Goal: Task Accomplishment & Management: Complete application form

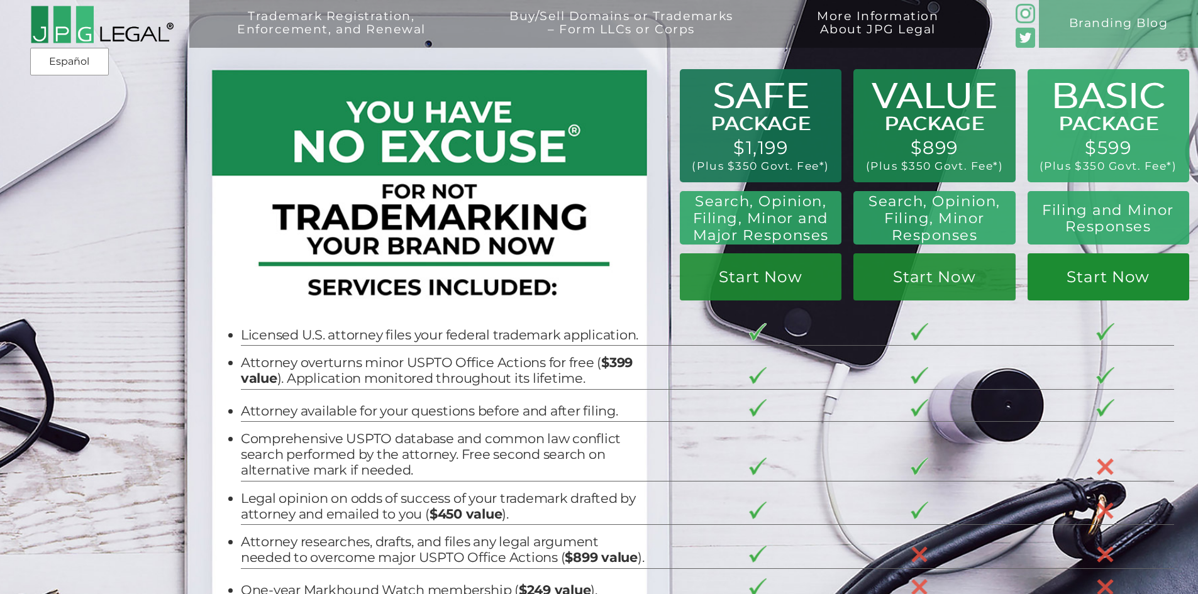
click at [1083, 282] on link "Start Now" at bounding box center [1108, 276] width 162 height 47
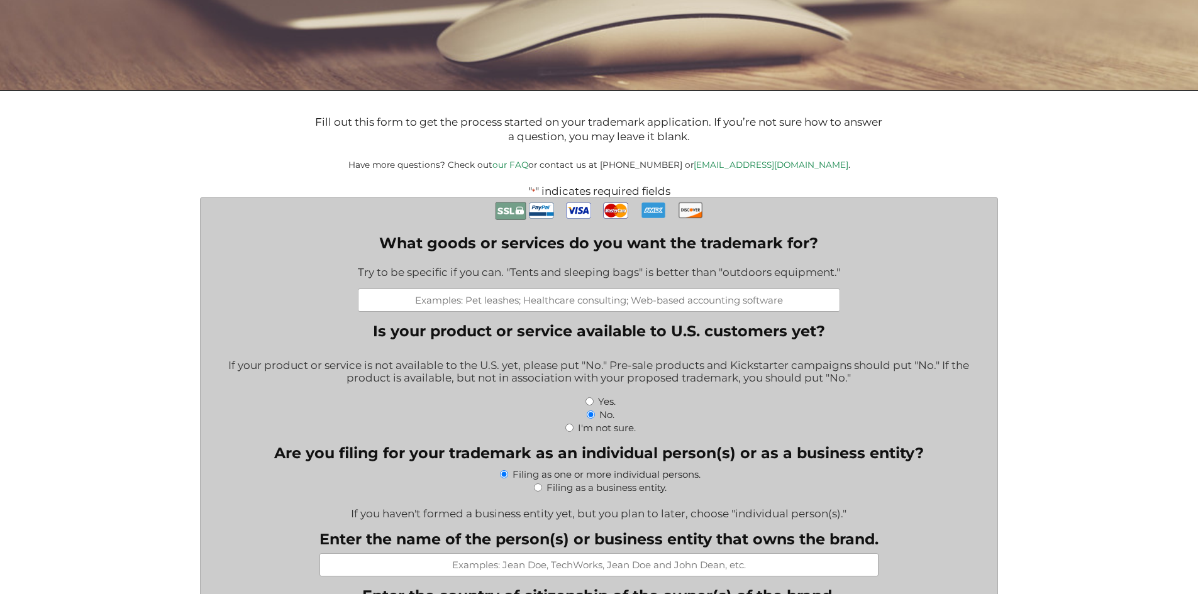
scroll to position [251, 0]
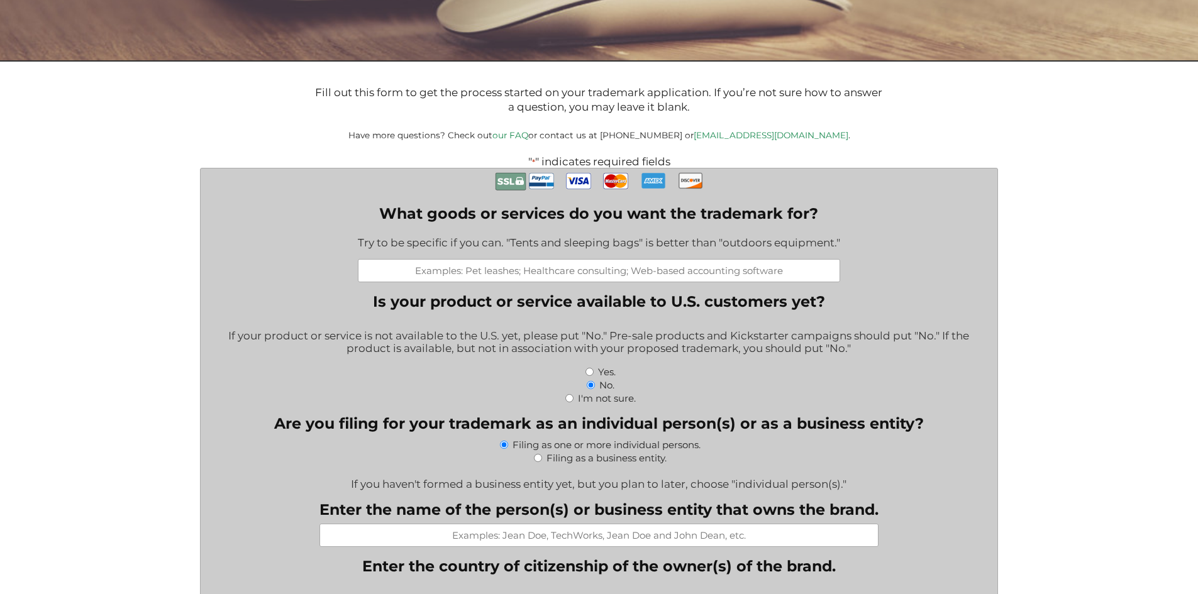
click at [587, 272] on input "What goods or services do you want the trademark for?" at bounding box center [599, 270] width 482 height 23
type input "w"
type input "q"
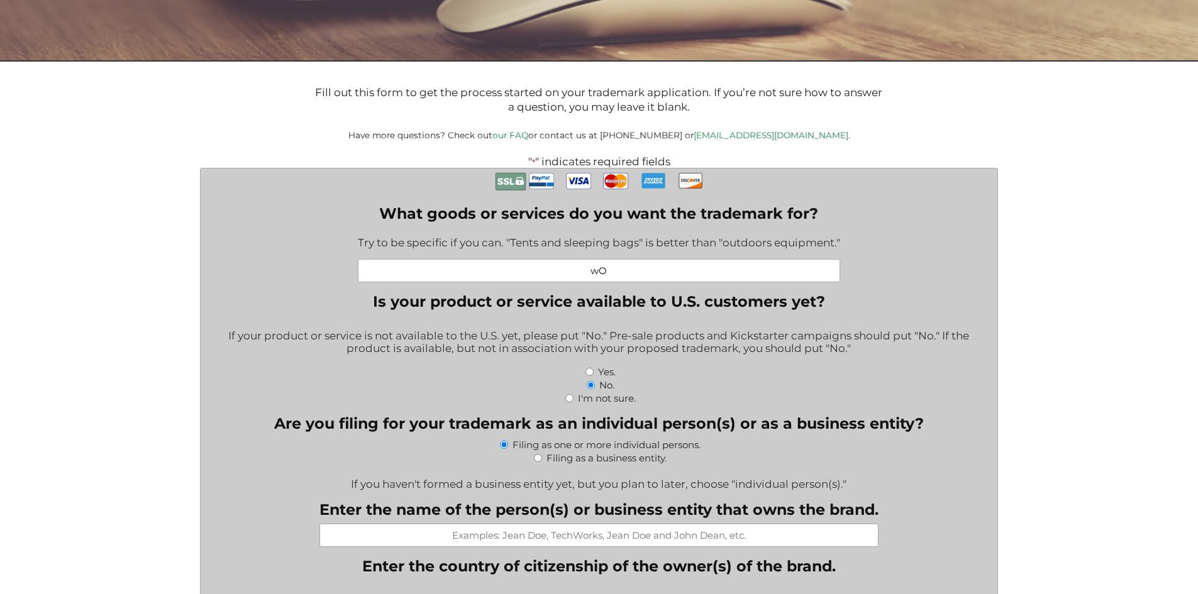
type input "w"
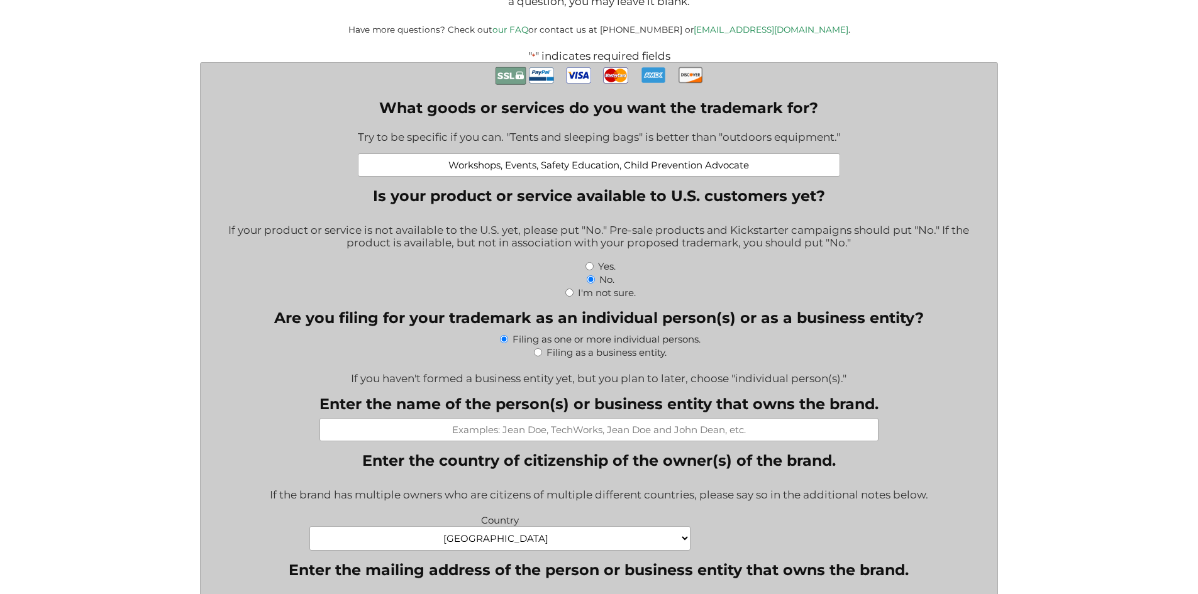
scroll to position [377, 0]
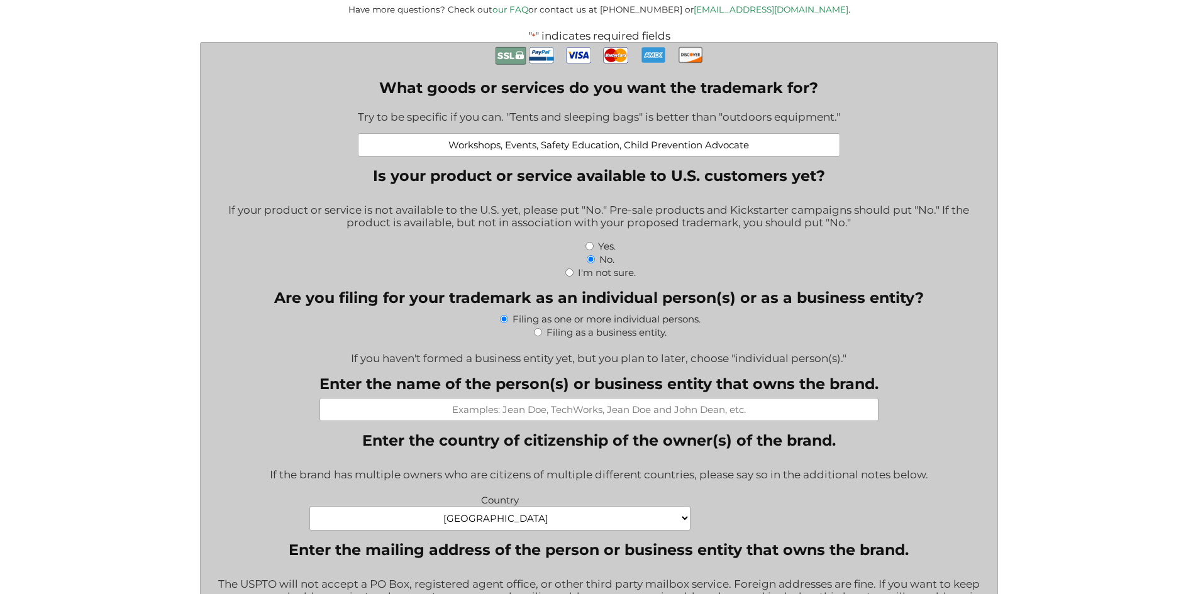
type input "Workshops, Events, Safety Education, Child Prevention Advocate"
click at [592, 246] on input "Yes." at bounding box center [589, 246] width 8 height 8
radio input "true"
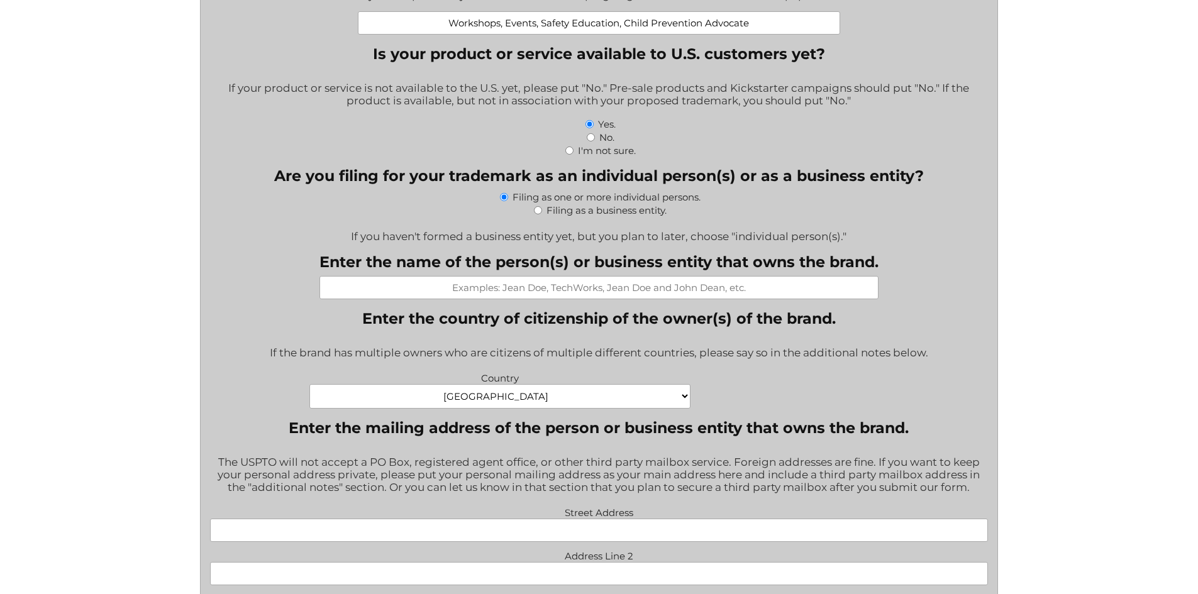
scroll to position [503, 0]
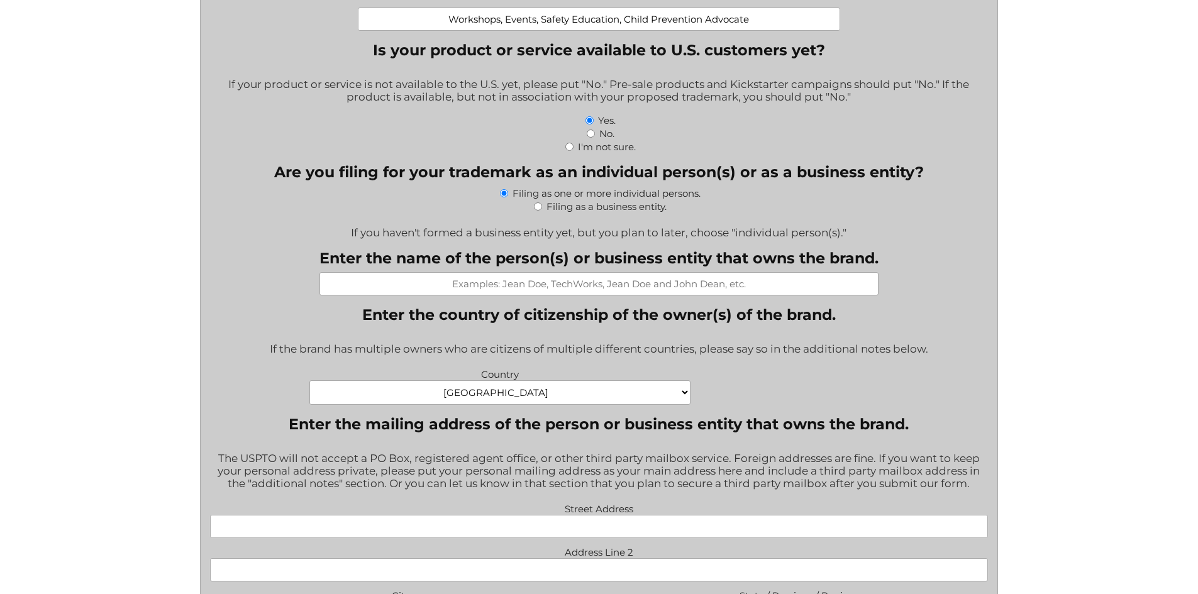
click at [537, 208] on input "Filing as a business entity." at bounding box center [538, 206] width 8 height 8
radio input "true"
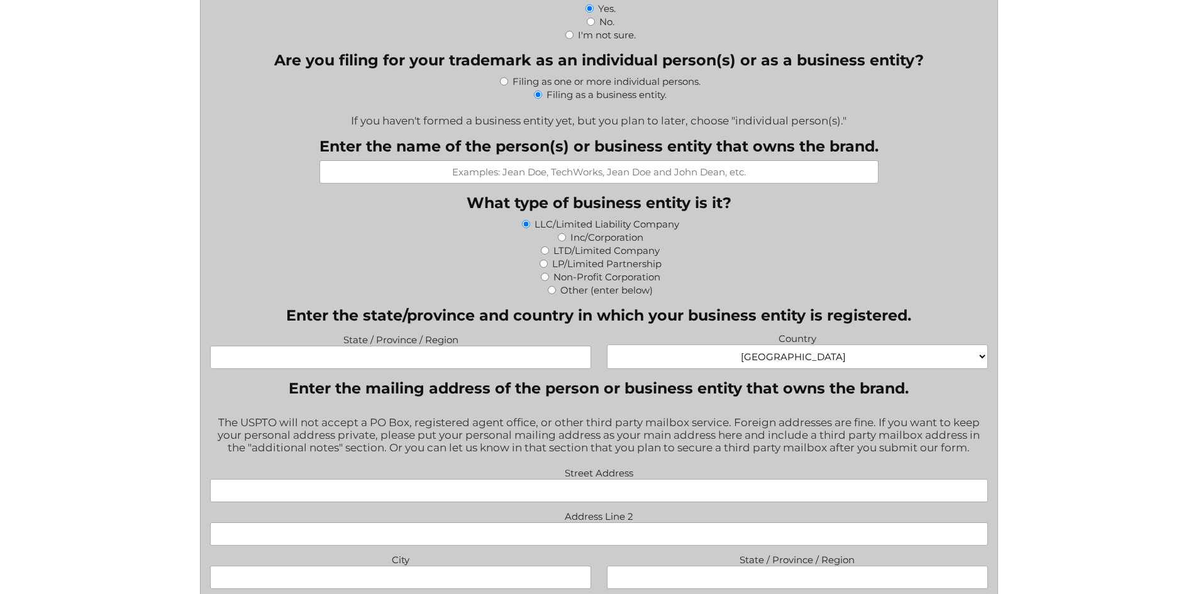
scroll to position [629, 0]
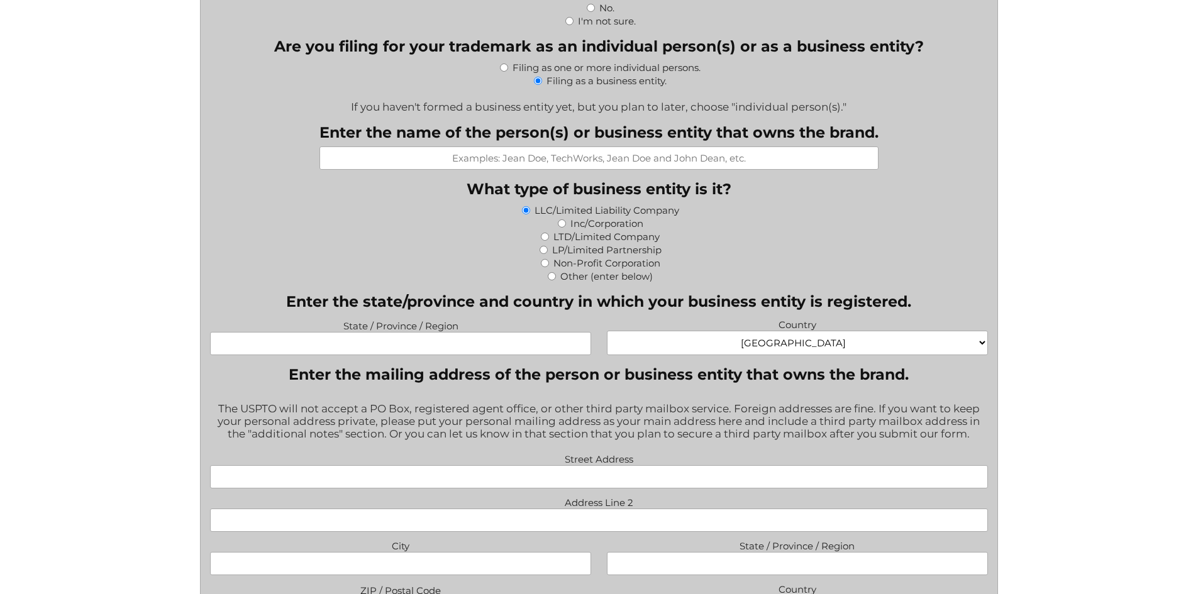
click at [546, 165] on input "Enter the name of the person(s) or business entity that owns the brand." at bounding box center [598, 157] width 559 height 23
type input "Damaris Gamez"
click at [561, 226] on input "Inc/Corporation" at bounding box center [562, 223] width 8 height 8
radio input "true"
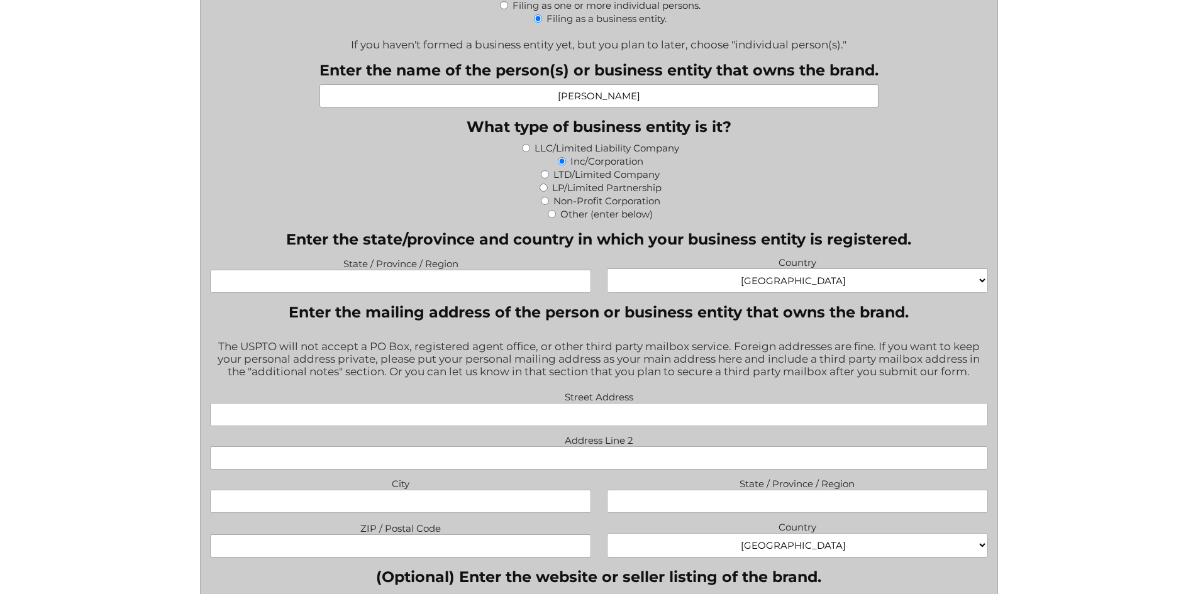
scroll to position [692, 0]
click at [477, 282] on input "State / Province / Region" at bounding box center [400, 280] width 381 height 23
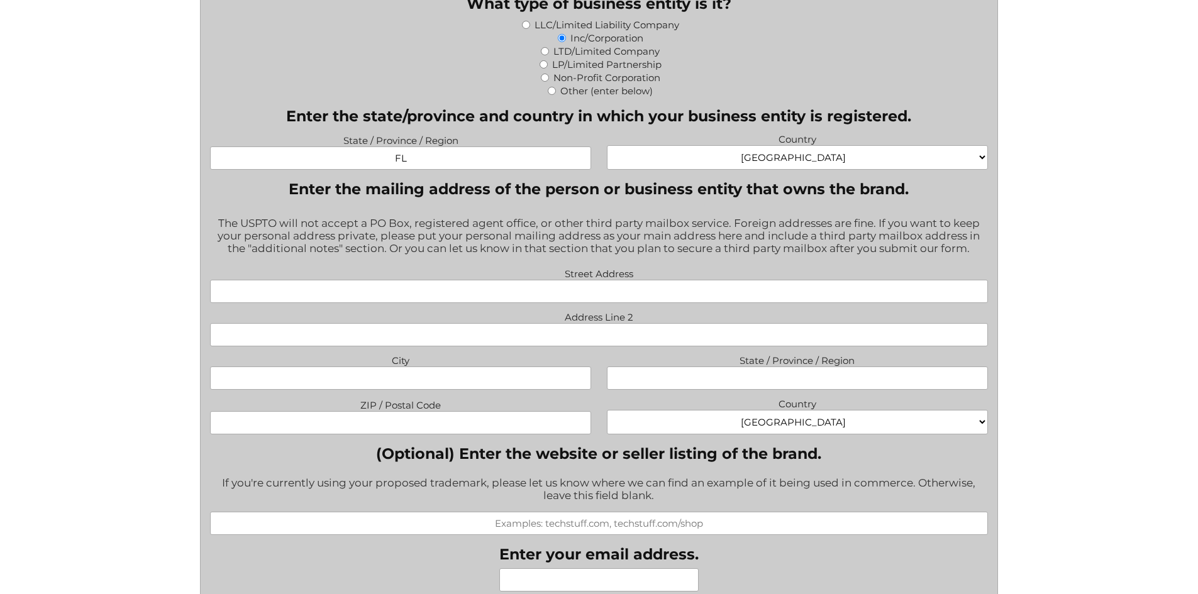
scroll to position [817, 0]
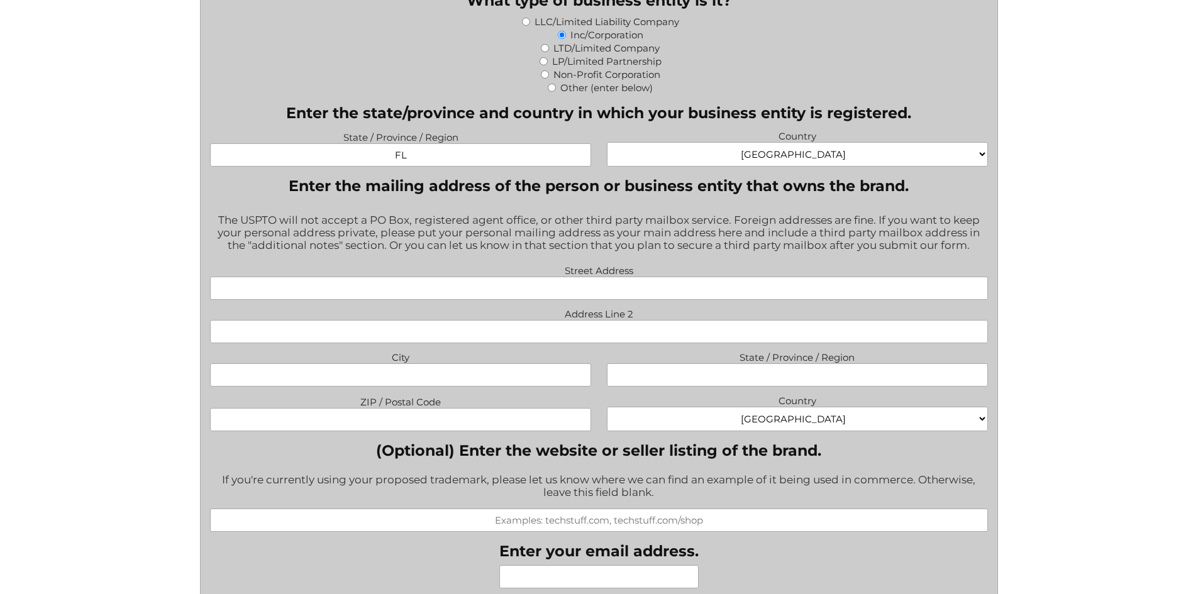
type input "FL"
click at [512, 292] on input "Street Address" at bounding box center [599, 288] width 778 height 23
type input "15952 SW 61st Lane"
click at [488, 372] on input "City" at bounding box center [400, 374] width 381 height 23
type input "Miami"
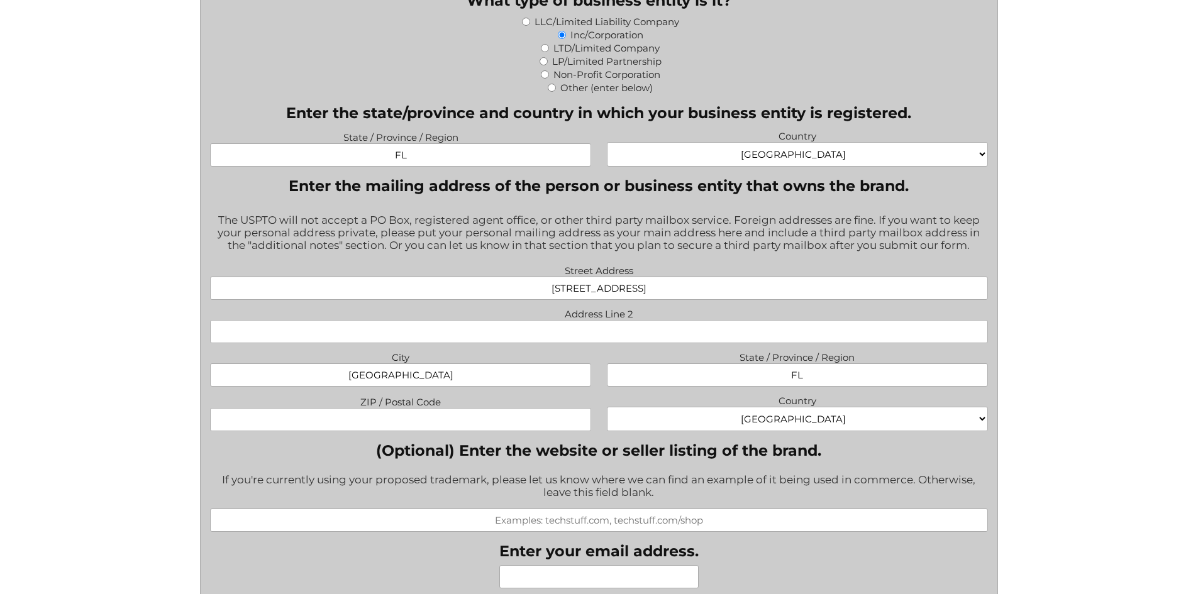
type input "FL"
click at [428, 417] on input "ZIP / Postal Code" at bounding box center [400, 419] width 381 height 23
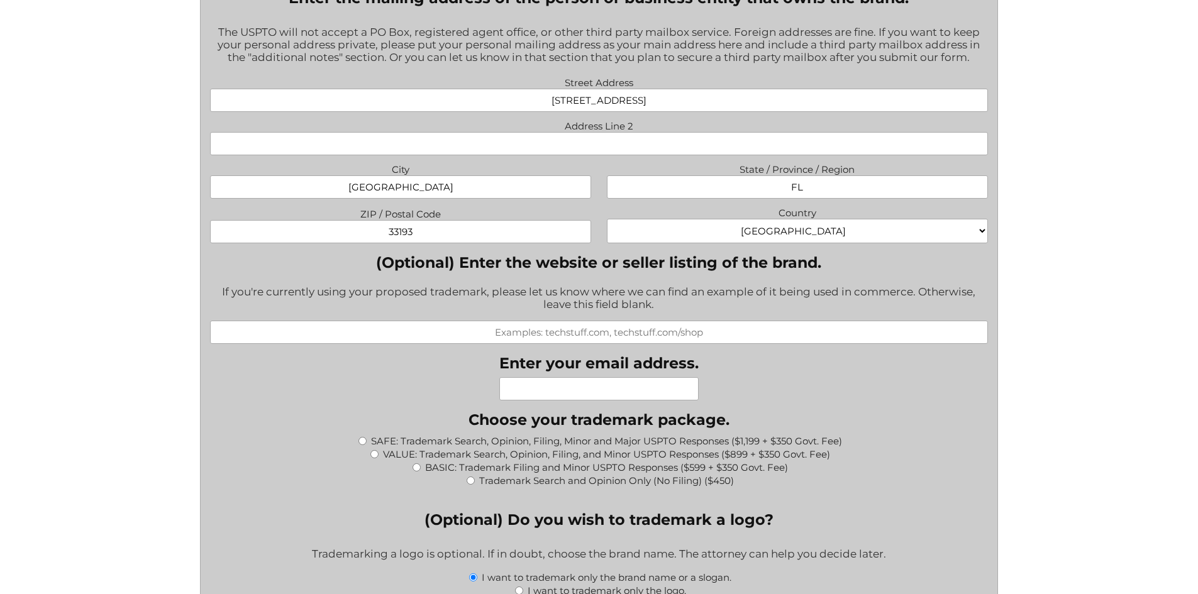
scroll to position [1006, 0]
type input "33193"
click at [531, 329] on input "(Optional) Enter the website or seller listing of the brand." at bounding box center [599, 331] width 778 height 23
paste input "https://kidsinjuryprevention.org/"
drag, startPoint x: 557, startPoint y: 334, endPoint x: 387, endPoint y: 336, distance: 169.7
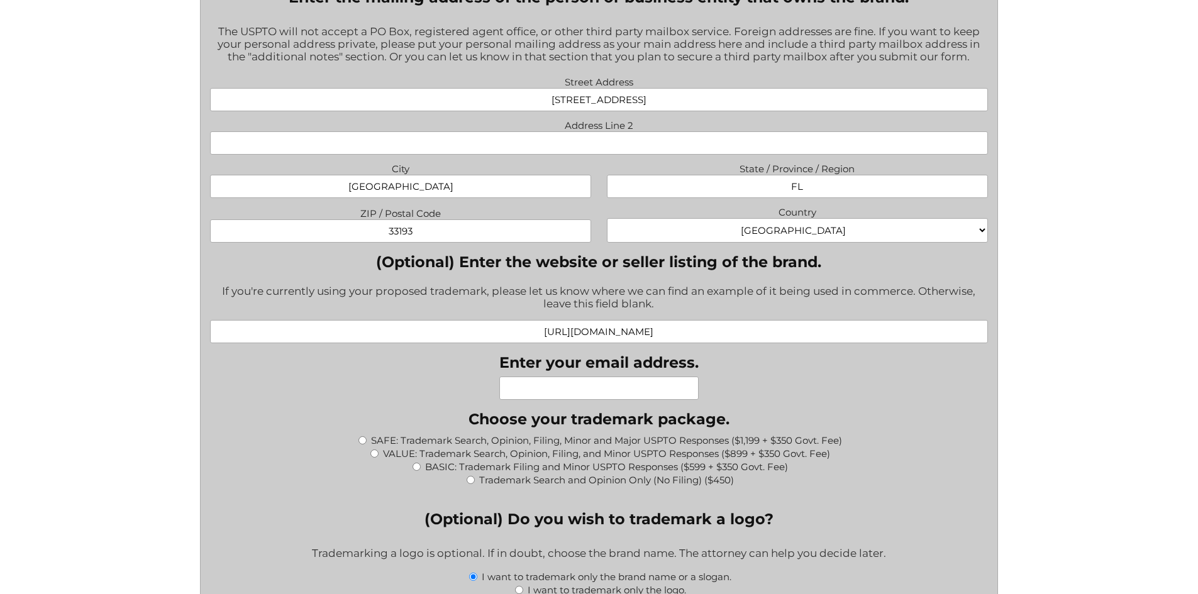
click at [387, 336] on input "https://kidsinjuryprevention.org/" at bounding box center [599, 331] width 778 height 23
click at [676, 338] on input "kidsinjuryprevention.org/" at bounding box center [599, 331] width 778 height 23
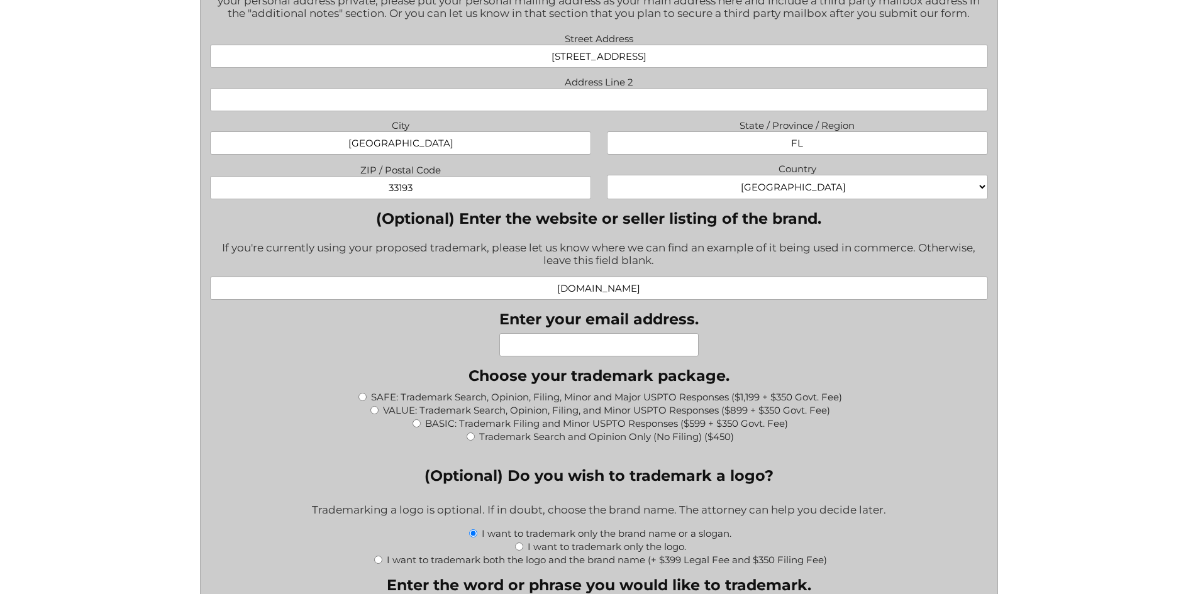
scroll to position [1069, 0]
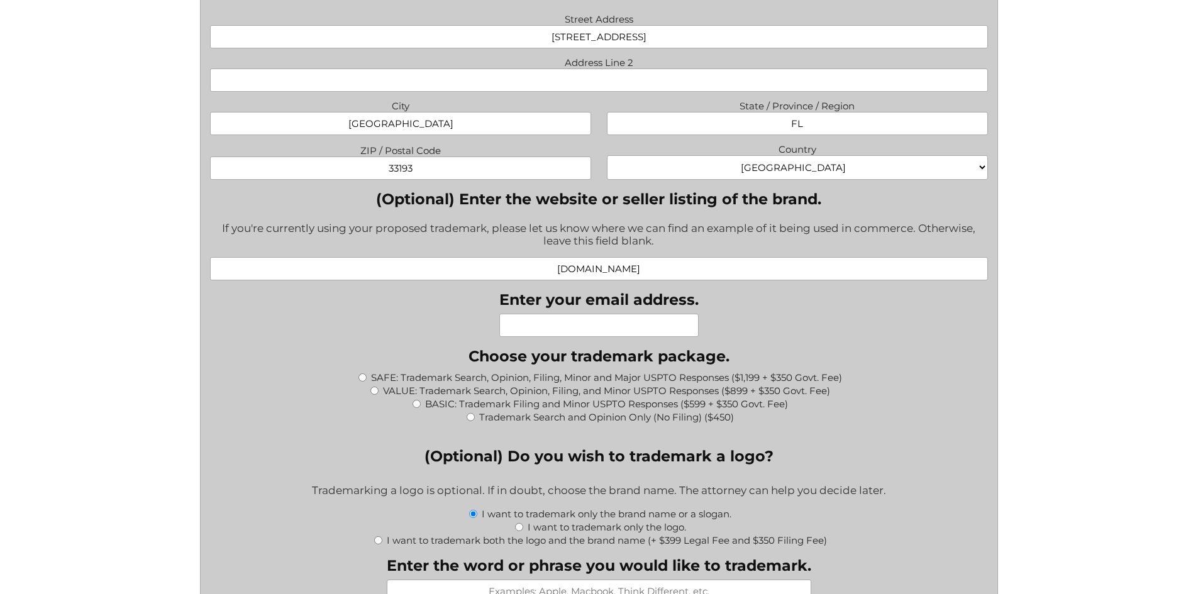
type input "kidsinjuryprevention.org"
click at [529, 324] on input "Enter your email address." at bounding box center [598, 325] width 199 height 23
paste input "KidsInjuryPrevention1@gmail.com"
type input "KidsInjuryPrevention1@gmail.com"
click at [900, 322] on div "What goods or services do you want the trademark for? Try to be specific if you…" at bounding box center [599, 380] width 778 height 2059
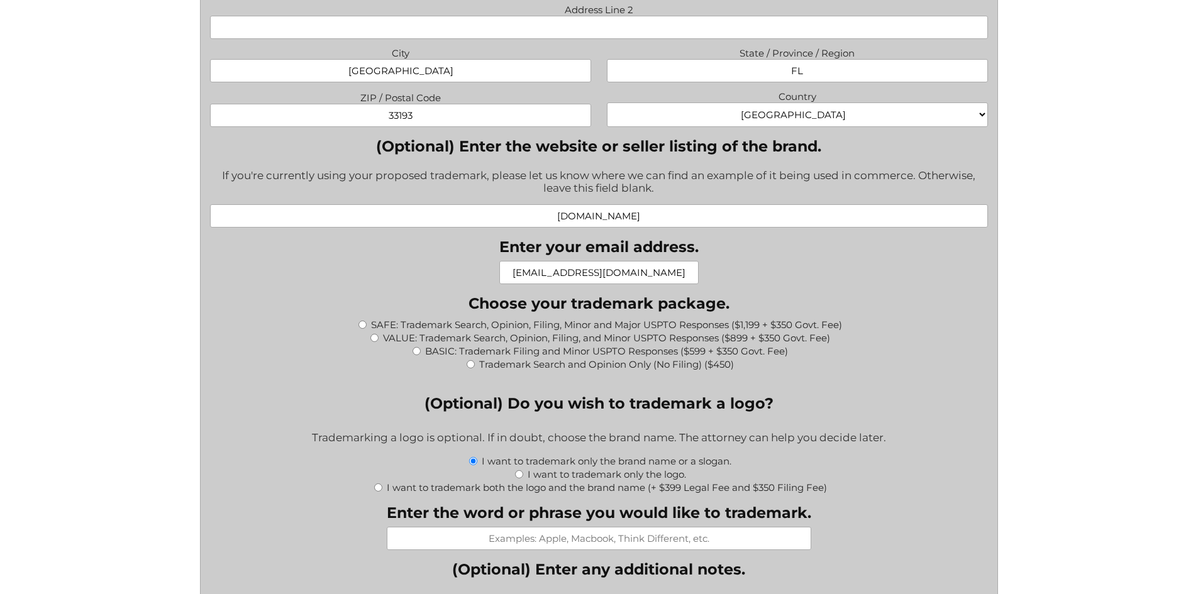
scroll to position [1194, 0]
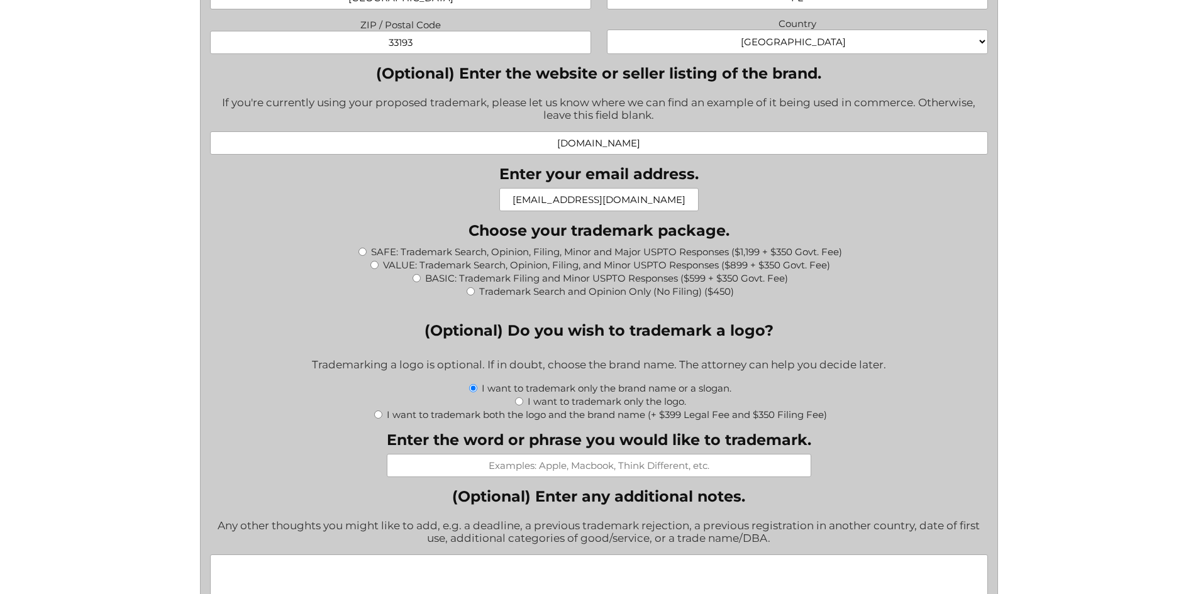
click at [414, 280] on input "BASIC: Trademark Filing and Minor USPTO Responses ($599 + $350 Govt. Fee)" at bounding box center [416, 278] width 8 height 8
radio input "true"
type input "$949.00"
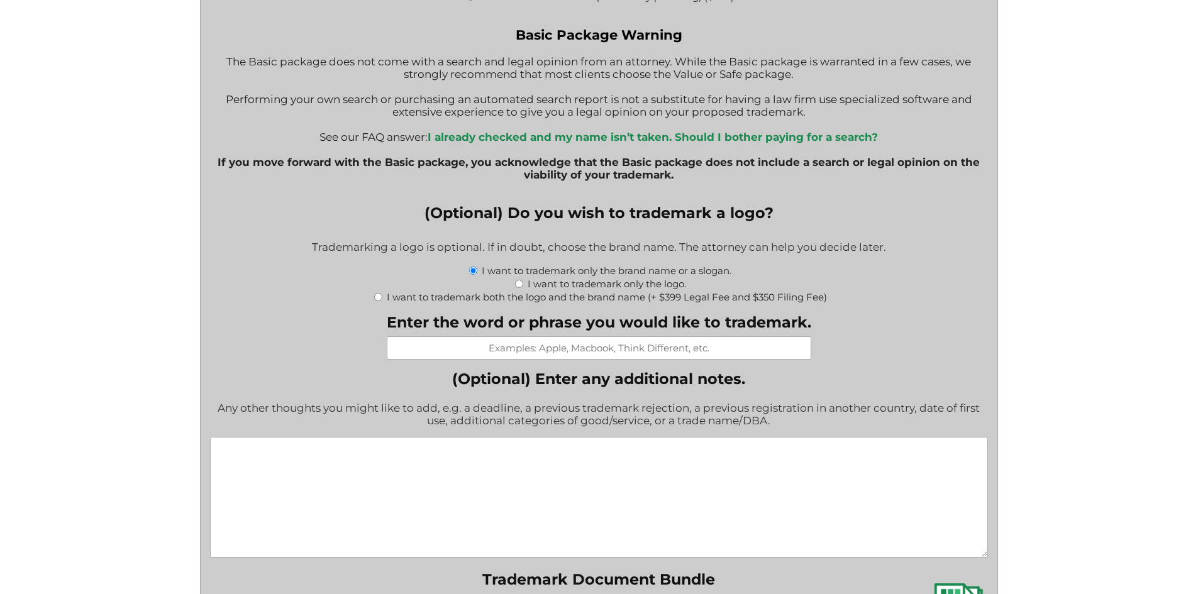
scroll to position [1509, 0]
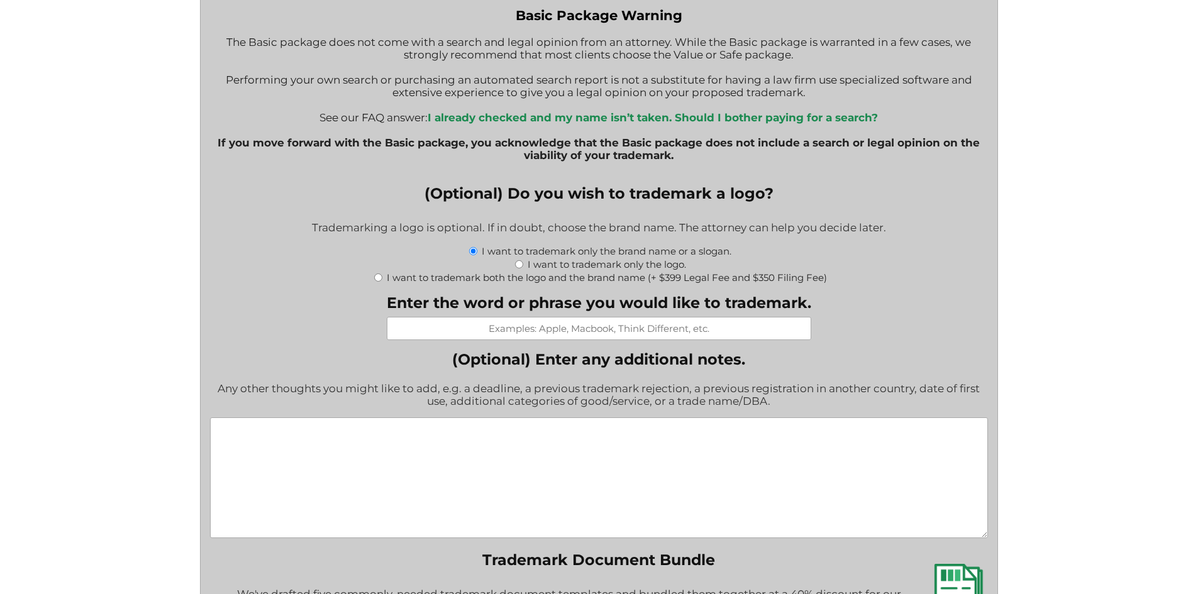
click at [723, 333] on input "Enter the word or phrase you would like to trademark." at bounding box center [599, 328] width 424 height 23
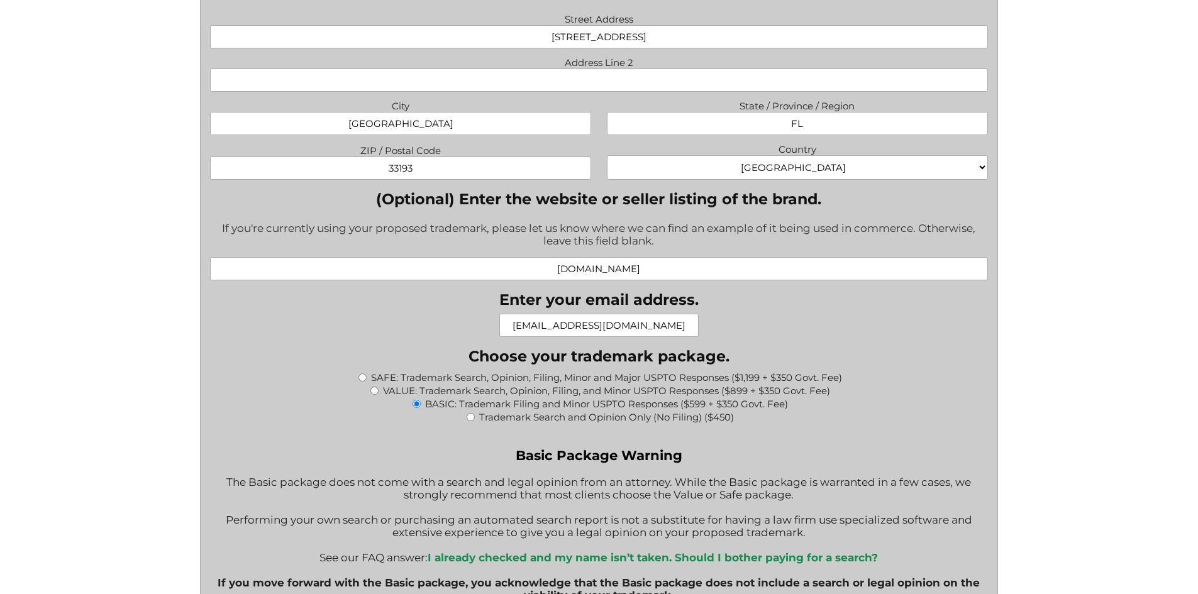
drag, startPoint x: 517, startPoint y: 329, endPoint x: 617, endPoint y: 332, distance: 100.0
click at [617, 332] on input "KidsInjuryPrevention1@gmail.com" at bounding box center [598, 325] width 199 height 23
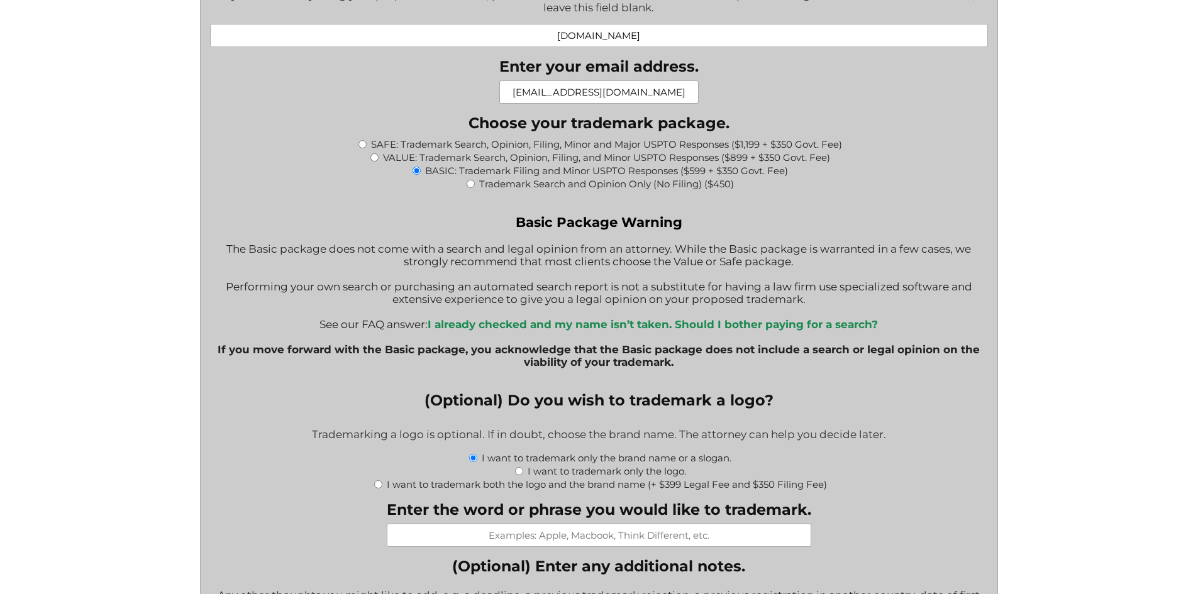
scroll to position [1572, 0]
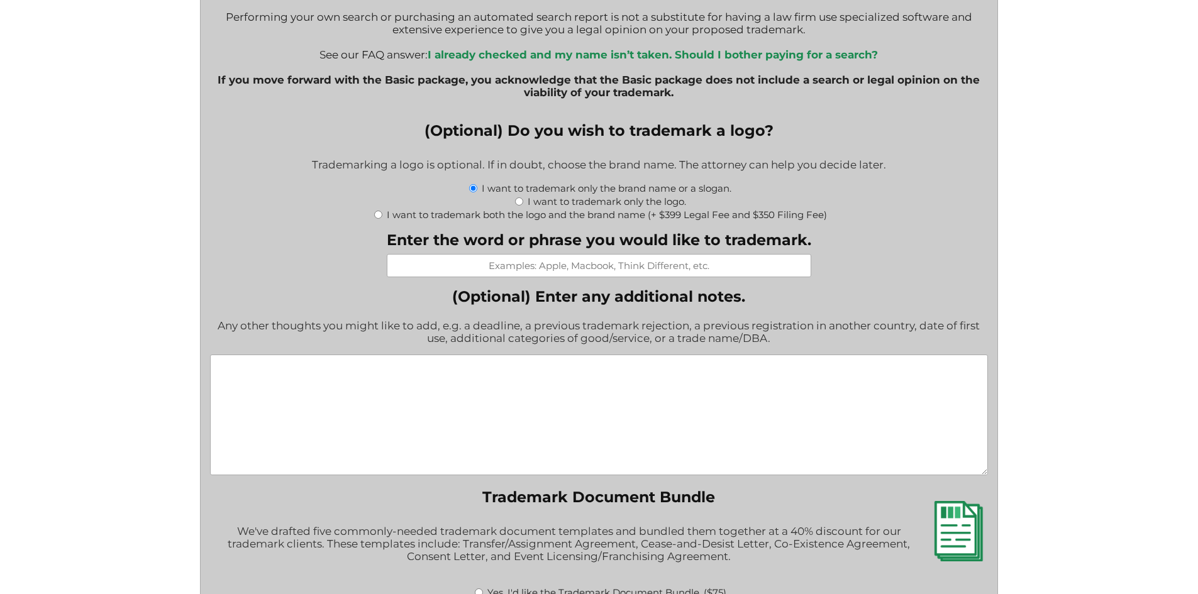
click at [614, 267] on input "Enter the word or phrase you would like to trademark." at bounding box center [599, 265] width 424 height 23
paste input "KidsInjuryPrevention"
click at [568, 272] on input "KidsInjuryPrevention" at bounding box center [599, 265] width 424 height 23
click at [598, 272] on input "Kids InjuryPrevention" at bounding box center [599, 265] width 424 height 23
type input "Kids Injury Prevention"
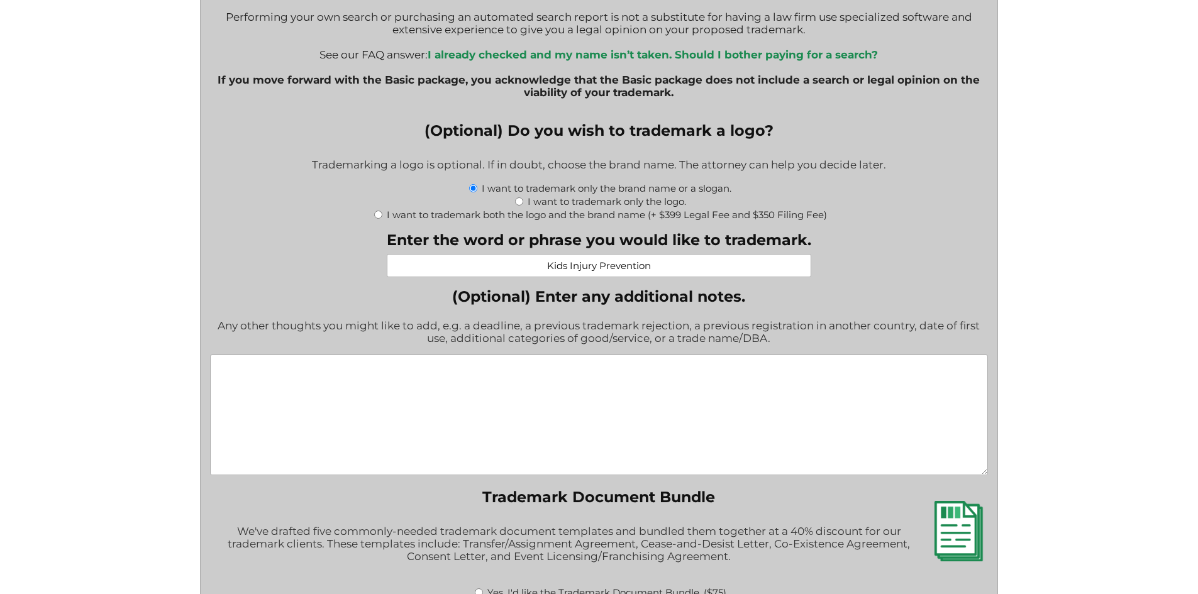
click at [925, 288] on div "What goods or services do you want the trademark for? Try to be specific if you…" at bounding box center [599, 27] width 778 height 2359
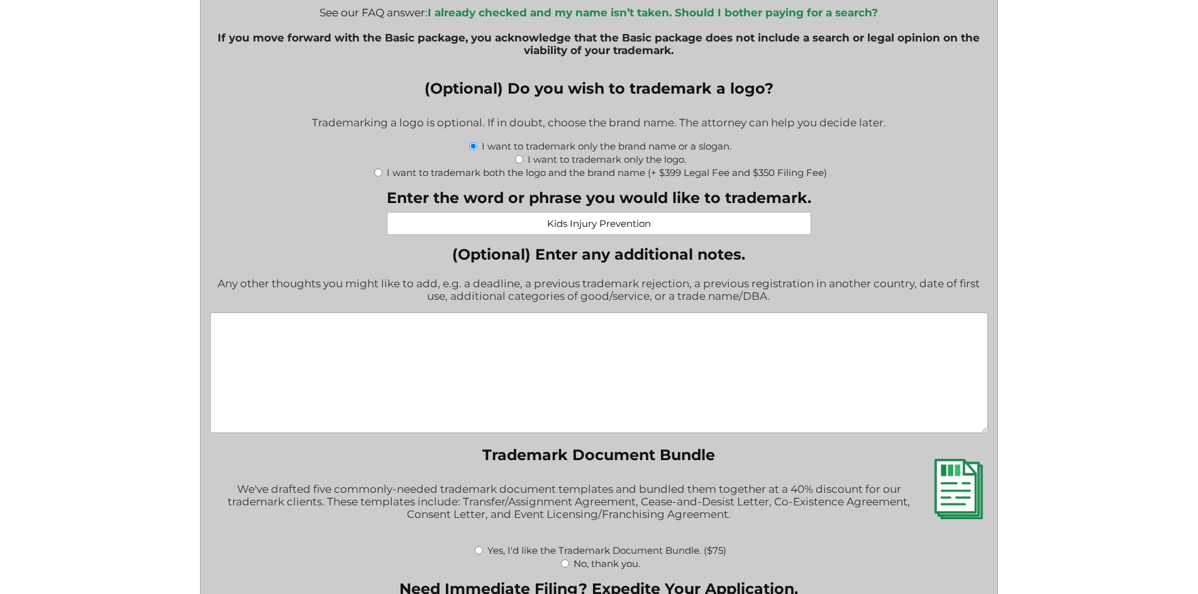
scroll to position [1634, 0]
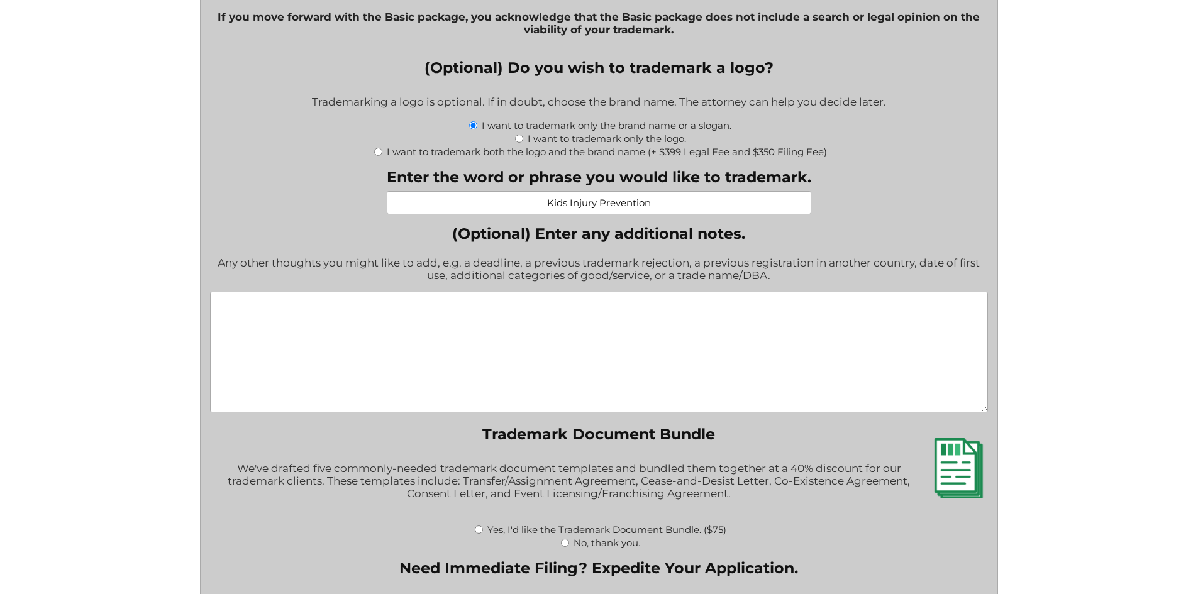
click at [646, 315] on textarea "(Optional) Enter any additional notes." at bounding box center [599, 352] width 778 height 121
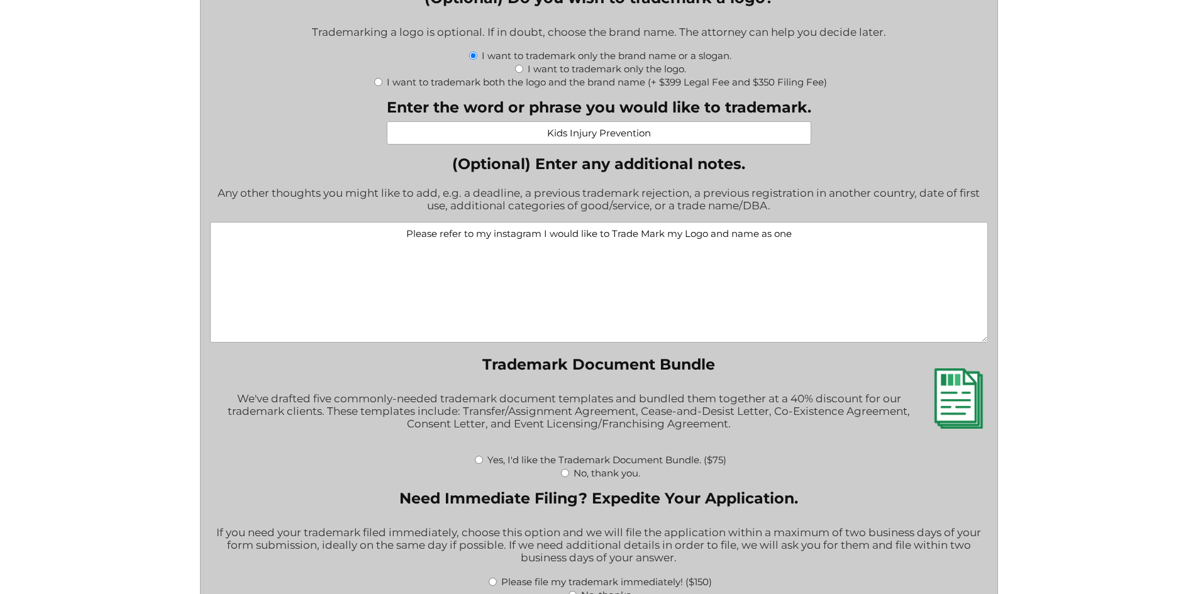
scroll to position [1886, 0]
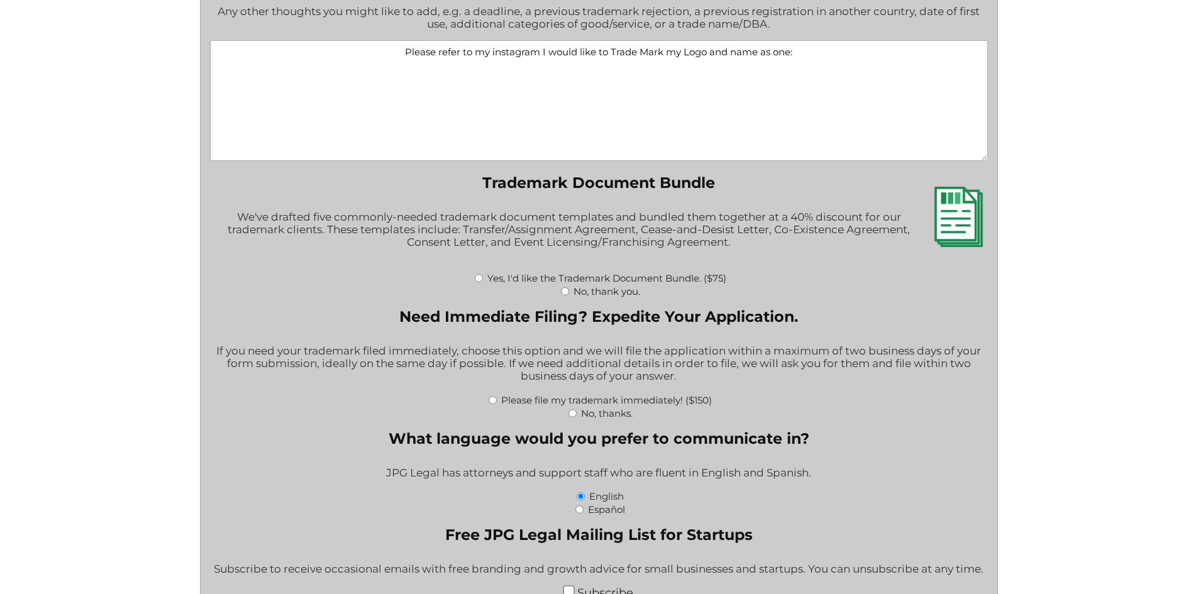
paste textarea "https://www.instagram.com/kidsinjuryprevention?igsh=dDNueTZtdmtkNGI3"
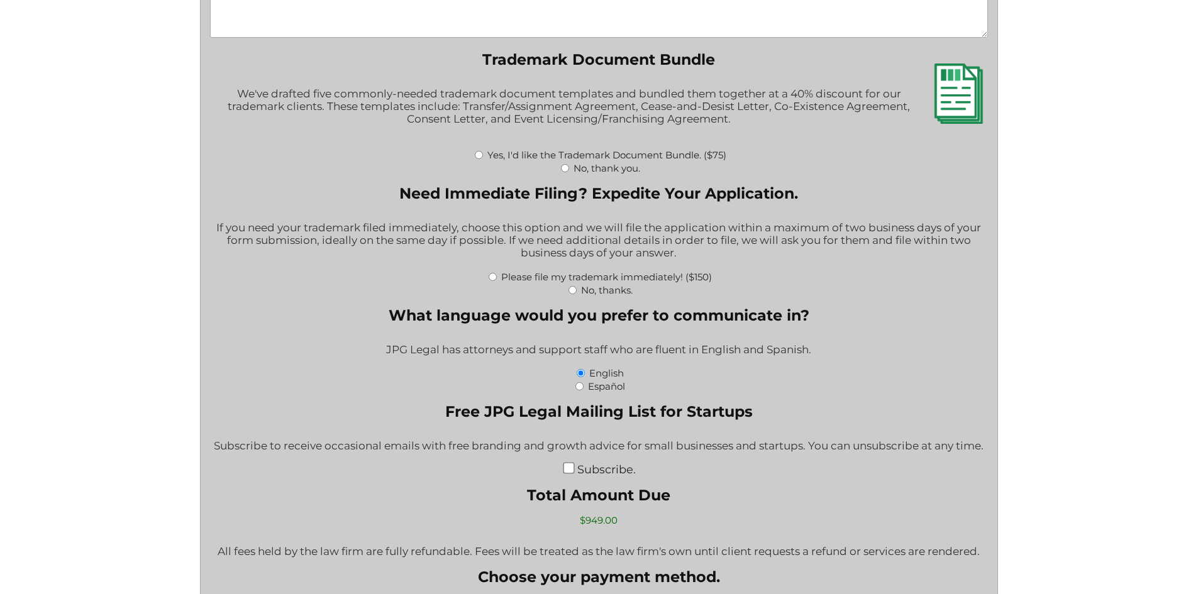
scroll to position [2012, 0]
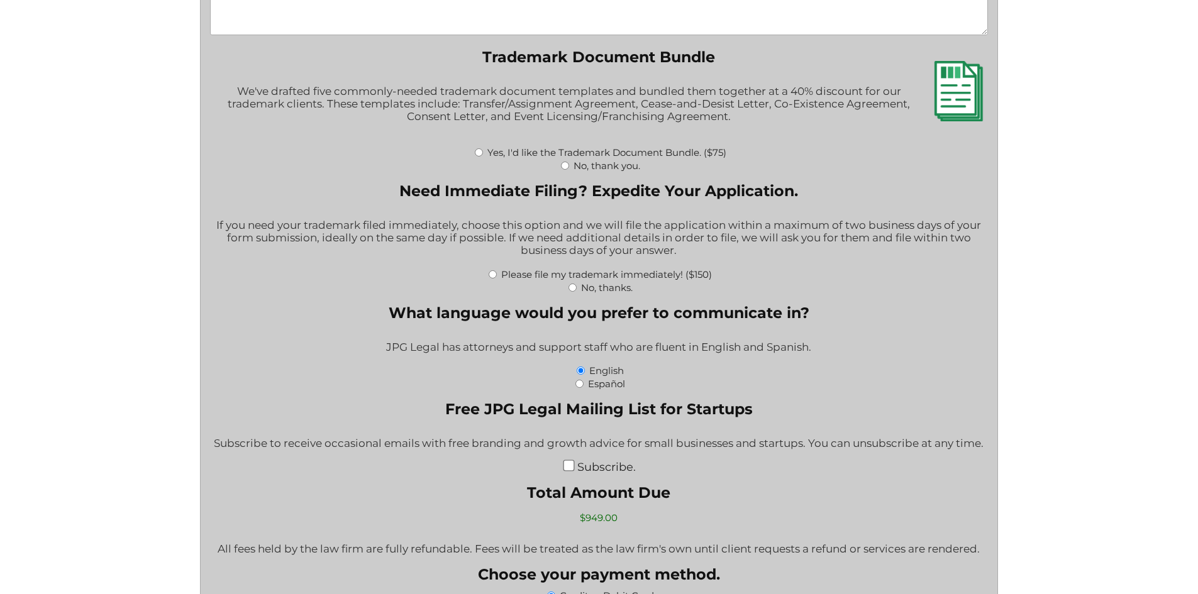
type textarea "Please refer to my instagram I would like to Trade Mark my Logo and name as one…"
click at [567, 167] on input "No, thank you." at bounding box center [565, 166] width 8 height 8
radio input "true"
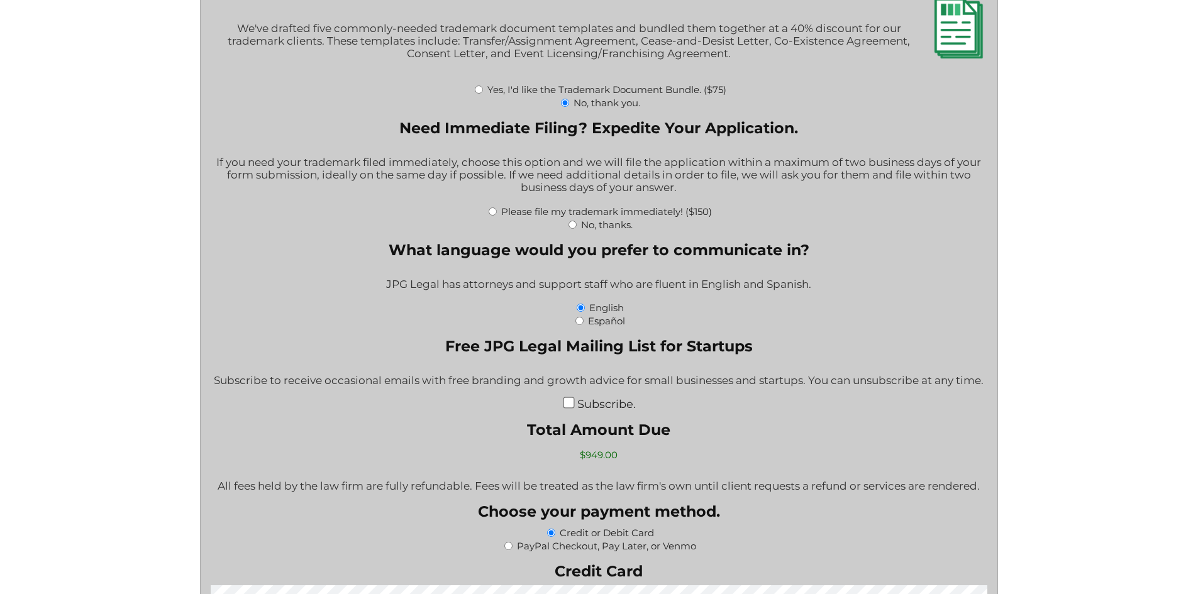
click at [493, 211] on input "Please file my trademark immediately! ($150)" at bounding box center [492, 211] width 8 height 8
radio input "true"
type input "$1,099.00"
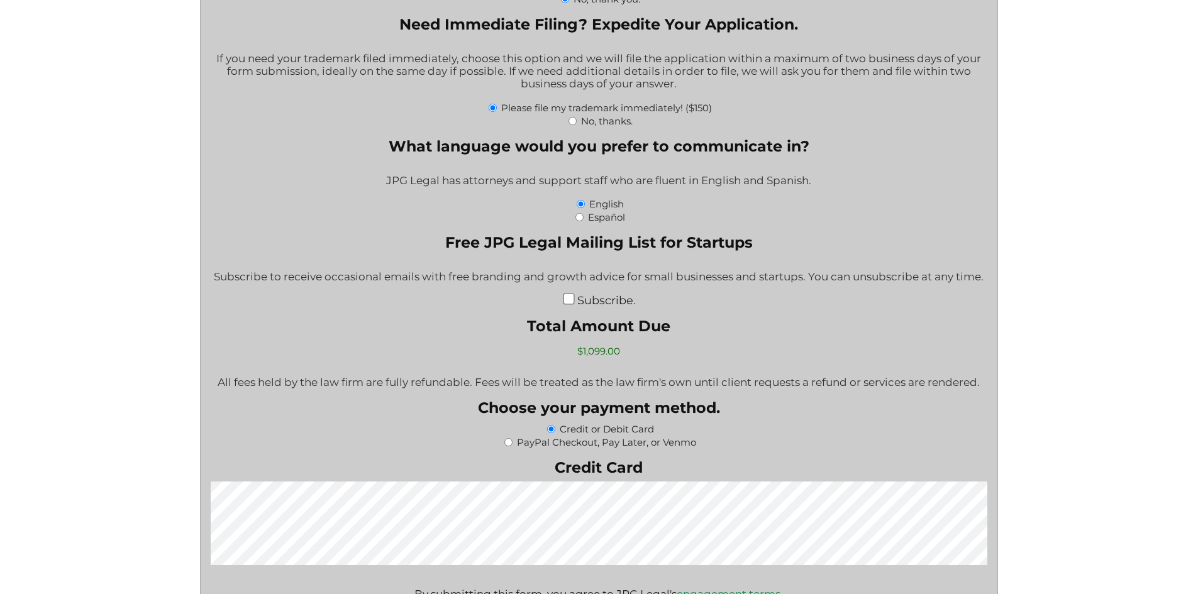
scroll to position [2200, 0]
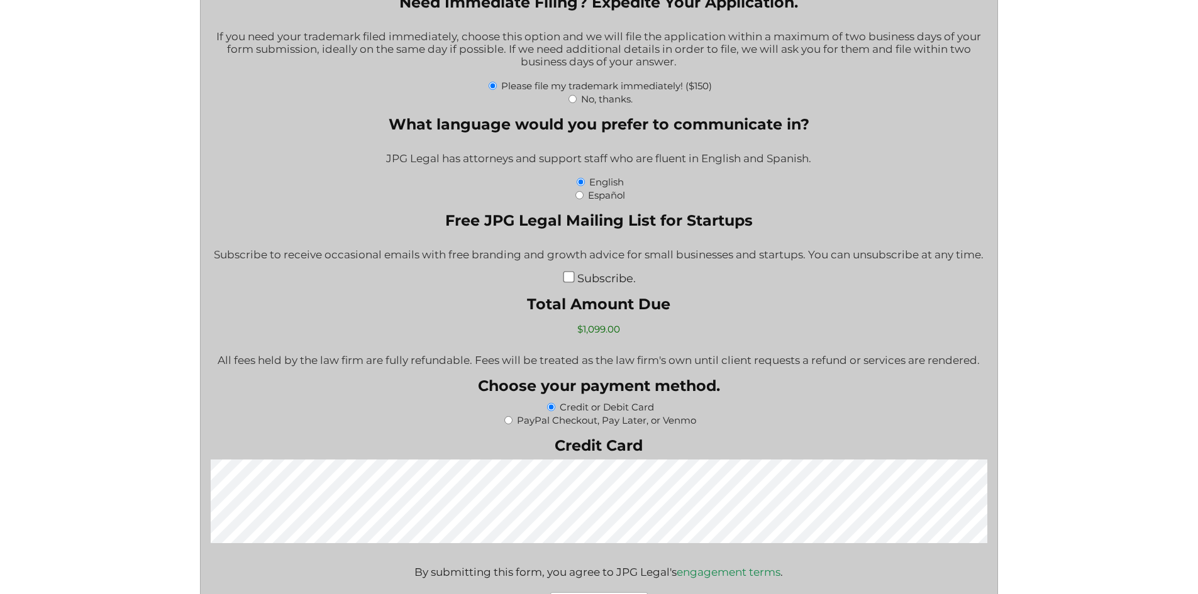
click at [492, 87] on input "Please file my trademark immediately! ($150)" at bounding box center [492, 86] width 8 height 8
click at [490, 87] on input "Please file my trademark immediately! ($150)" at bounding box center [492, 86] width 8 height 8
click at [570, 98] on input "No, thanks." at bounding box center [572, 99] width 8 height 8
radio input "true"
type input "$949.00"
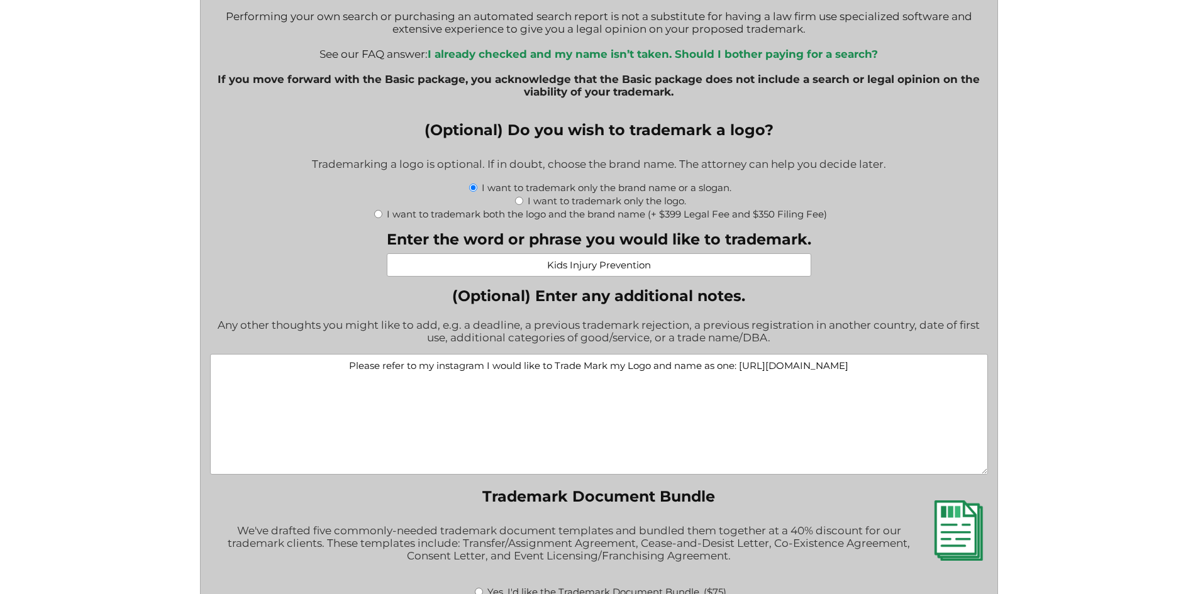
scroll to position [1572, 0]
click at [518, 203] on input "I want to trademark only the logo." at bounding box center [519, 201] width 8 height 8
radio input "true"
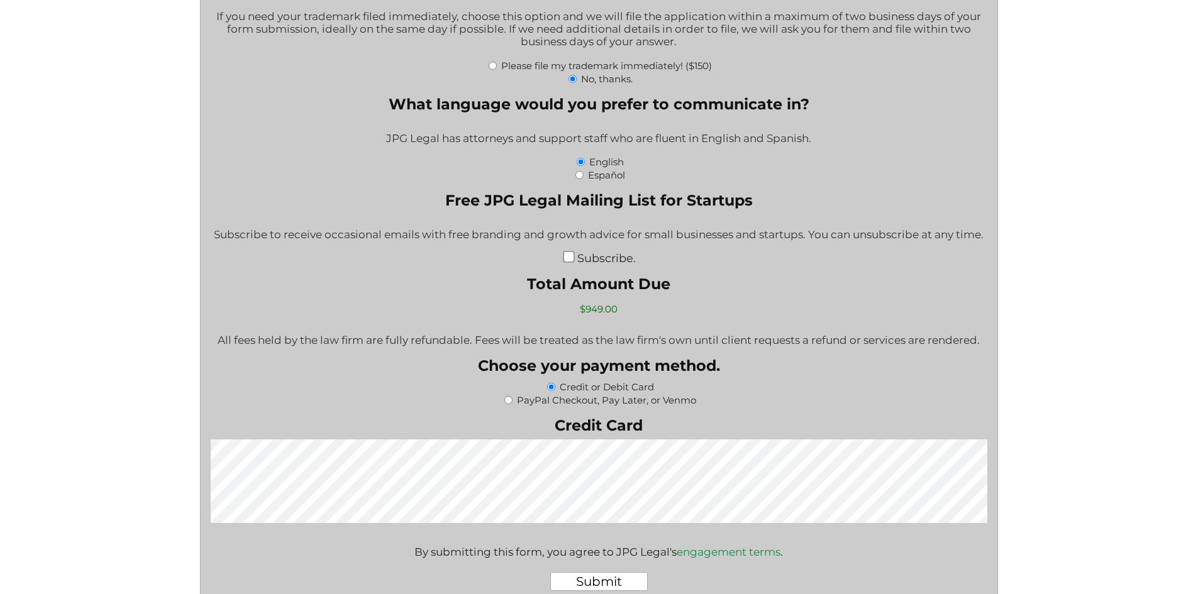
scroll to position [2263, 0]
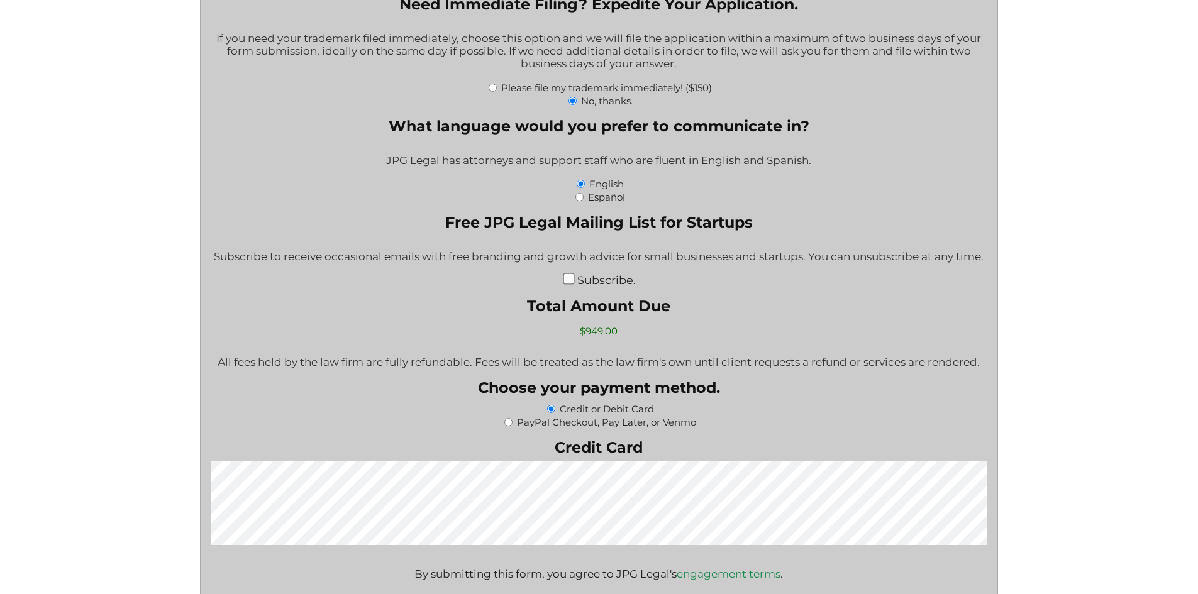
click at [493, 93] on div "Please file my trademark immediately! ($150)" at bounding box center [599, 86] width 778 height 13
click at [493, 91] on input "Please file my trademark immediately! ($150)" at bounding box center [492, 88] width 8 height 8
radio input "true"
type input "$1,099.00"
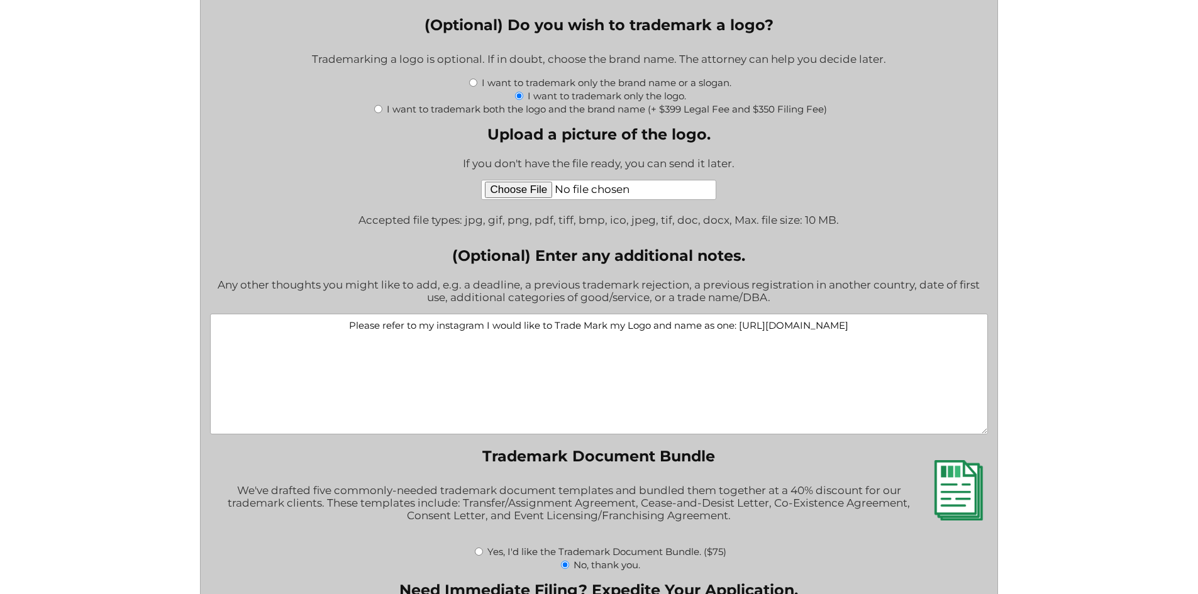
scroll to position [1677, 0]
click at [537, 199] on input "Upload a picture of the logo." at bounding box center [598, 190] width 235 height 20
type input "C:\fakepath\Kids Injury Prevention Logo.PNG"
click at [624, 330] on textarea "Please refer to my instagram I would like to Trade Mark my Logo and name as one…" at bounding box center [599, 374] width 778 height 121
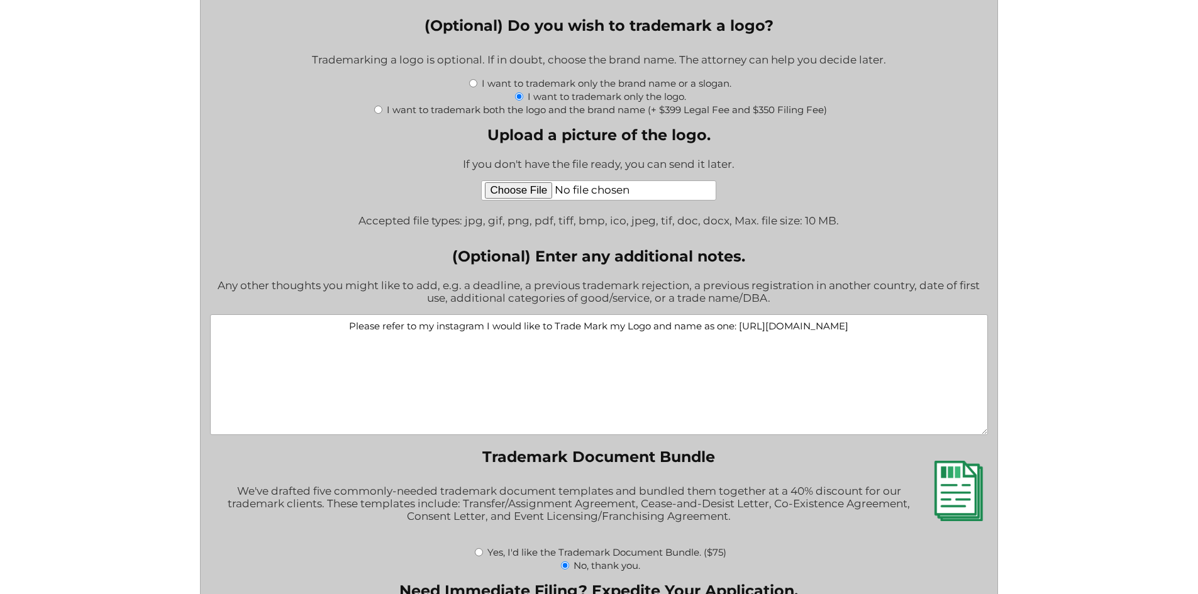
click at [624, 330] on textarea "Please refer to my instagram I would like to Trade Mark my Logo and name as one…" at bounding box center [599, 374] width 778 height 121
paste textarea "damarissellsmiami@gmail.com"
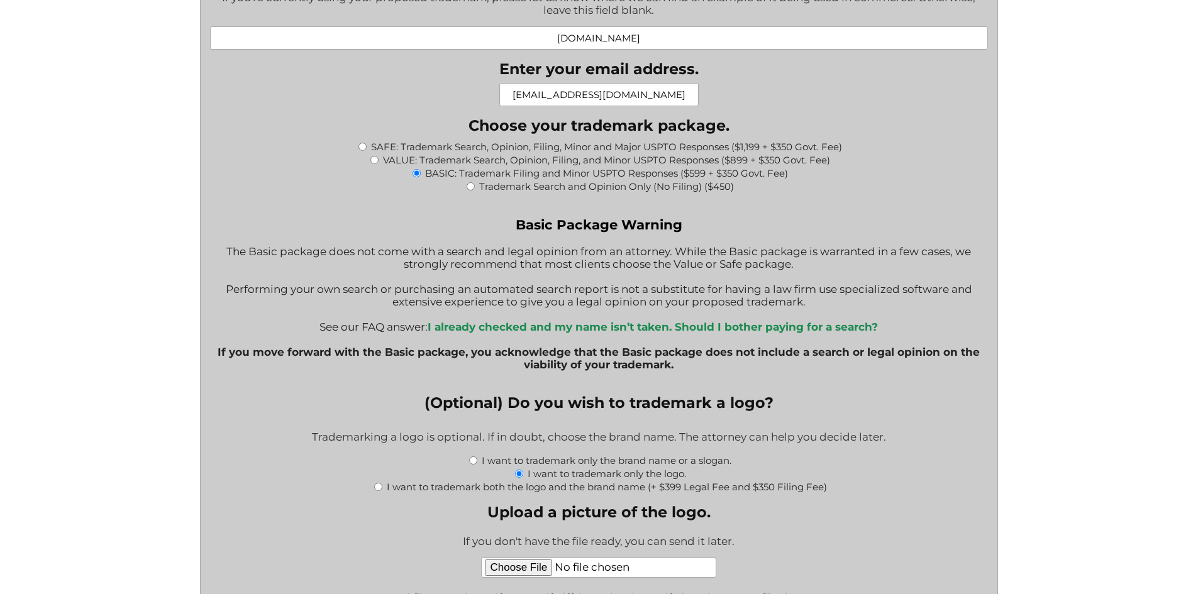
scroll to position [1237, 0]
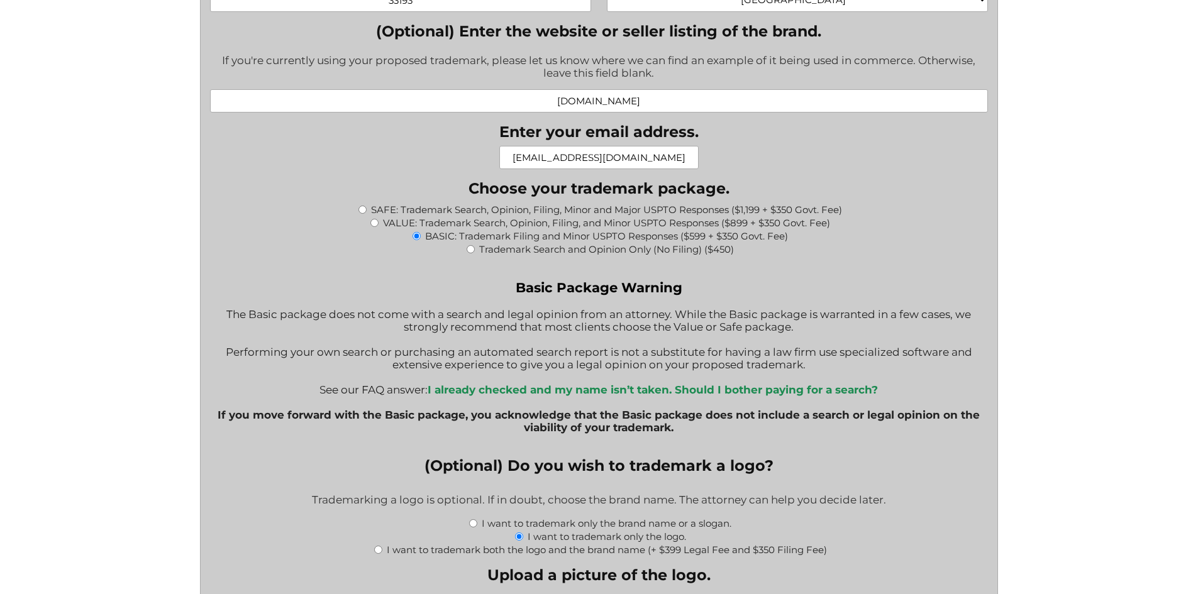
click at [643, 160] on input "KidsInjuryPrevention1@gmail.com" at bounding box center [598, 157] width 199 height 23
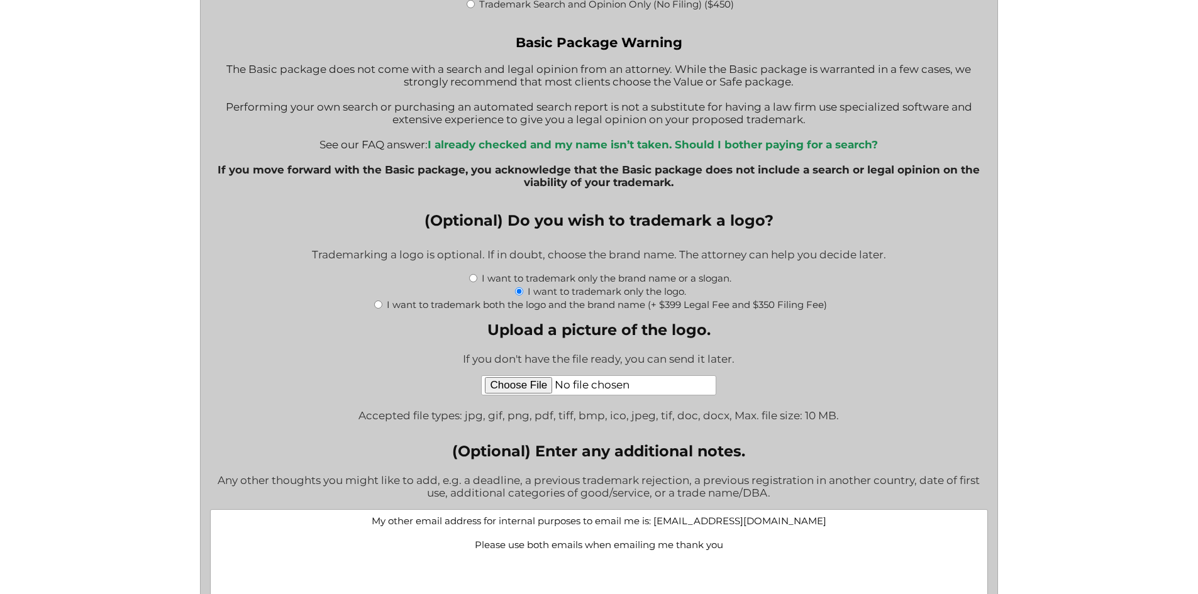
scroll to position [1677, 0]
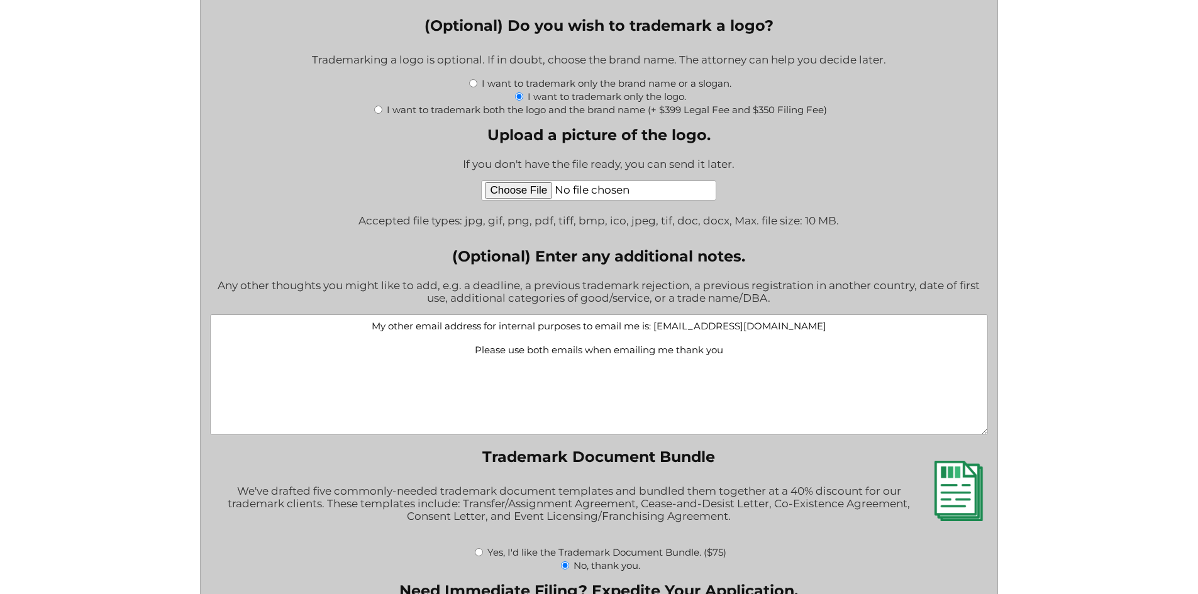
click at [742, 355] on textarea "My other email address for internal purposes to email me is: damarissellsmiami@…" at bounding box center [599, 374] width 778 height 121
click at [824, 330] on textarea "My other email address for internal purposes to email me is: damarissellsmiami@…" at bounding box center [599, 374] width 778 height 121
paste textarea "KidsInjuryPrevention1@gmail.com"
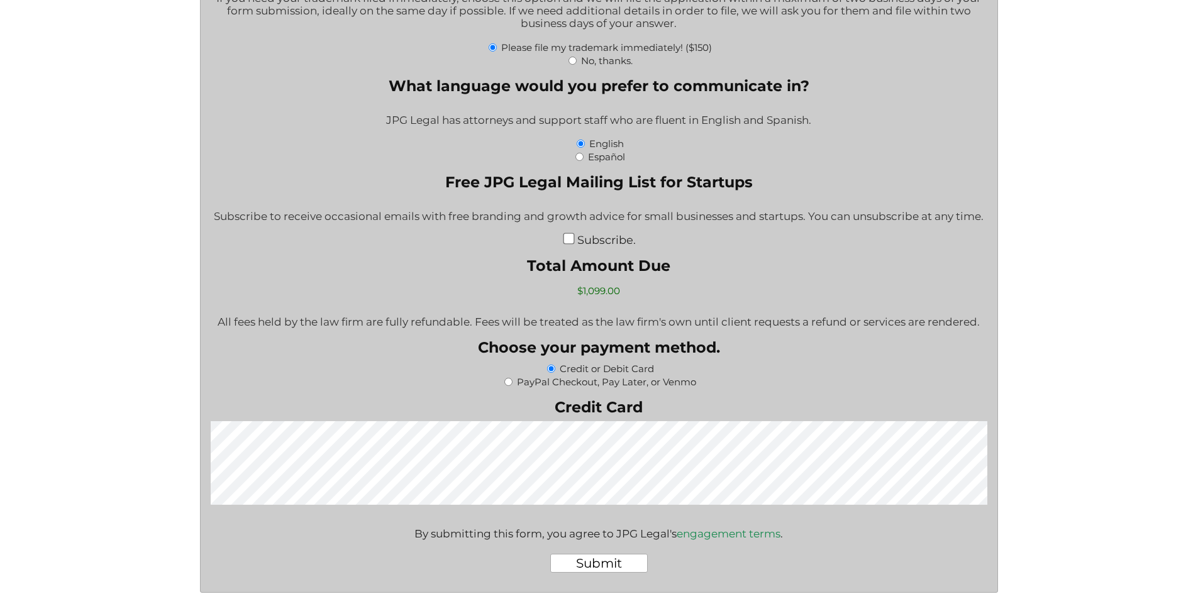
scroll to position [2305, 0]
type textarea "My other email address for internal purposes to email me is: damarissellsmiami@…"
click at [570, 240] on input "Subscribe." at bounding box center [568, 236] width 11 height 11
click at [571, 240] on input "Subscribe." at bounding box center [568, 236] width 11 height 11
checkbox input "false"
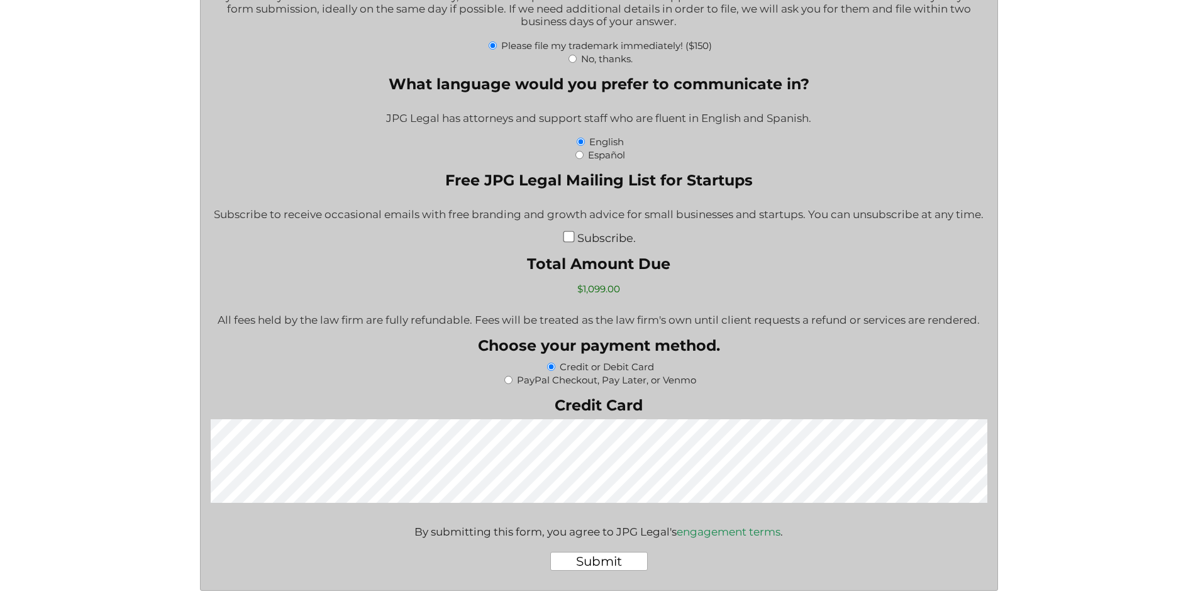
click at [620, 568] on input "Submit" at bounding box center [598, 561] width 97 height 19
